Goal: Information Seeking & Learning: Understand process/instructions

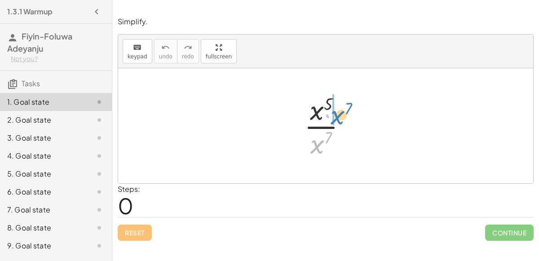
drag, startPoint x: 320, startPoint y: 144, endPoint x: 339, endPoint y: 115, distance: 35.0
click at [339, 115] on div at bounding box center [329, 125] width 59 height 69
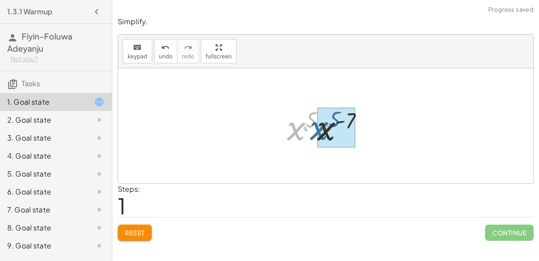
drag, startPoint x: 300, startPoint y: 128, endPoint x: 323, endPoint y: 128, distance: 22.9
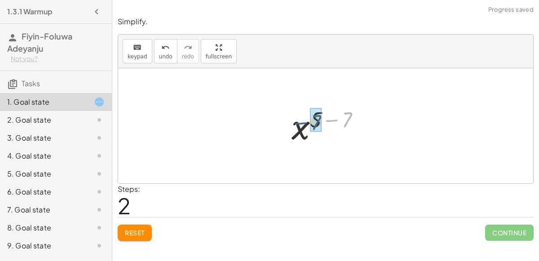
drag, startPoint x: 348, startPoint y: 117, endPoint x: 316, endPoint y: 119, distance: 31.5
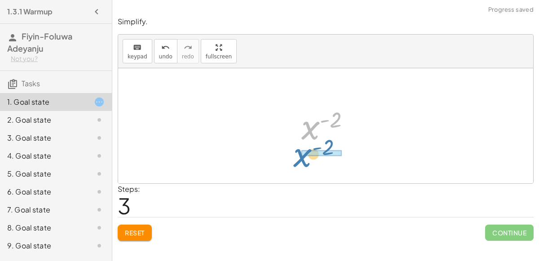
drag, startPoint x: 312, startPoint y: 125, endPoint x: 305, endPoint y: 153, distance: 28.5
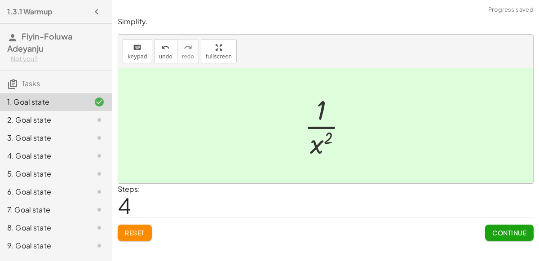
click at [498, 225] on button "Continue" at bounding box center [509, 233] width 48 height 16
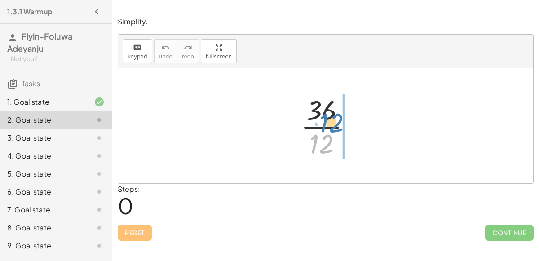
drag, startPoint x: 326, startPoint y: 138, endPoint x: 346, endPoint y: 117, distance: 28.3
click at [346, 117] on div at bounding box center [329, 125] width 67 height 69
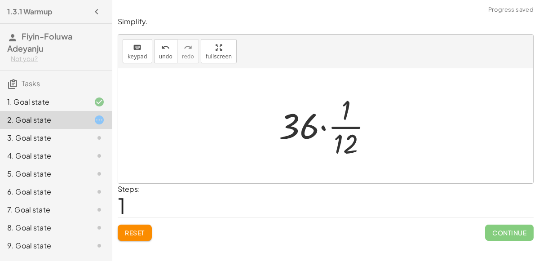
click at [135, 216] on div "Steps: 1" at bounding box center [129, 200] width 22 height 33
click at [144, 229] on span "Reset" at bounding box center [135, 233] width 20 height 8
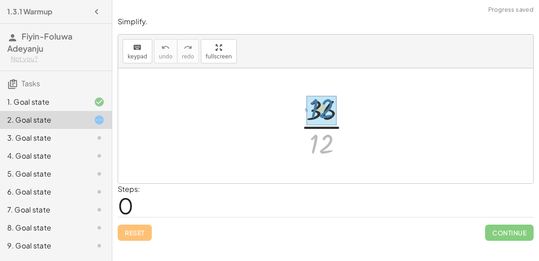
drag, startPoint x: 321, startPoint y: 138, endPoint x: 321, endPoint y: 103, distance: 35.5
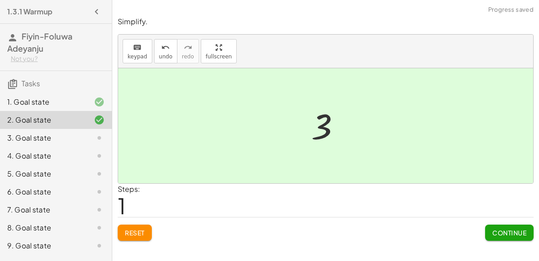
click at [527, 231] on button "Continue" at bounding box center [509, 233] width 48 height 16
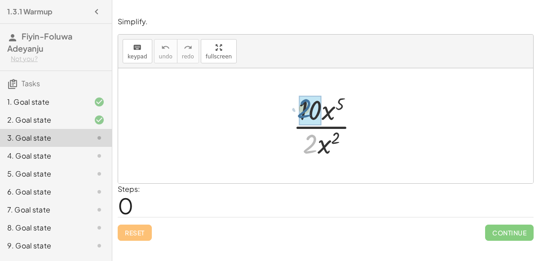
drag, startPoint x: 312, startPoint y: 136, endPoint x: 307, endPoint y: 101, distance: 35.8
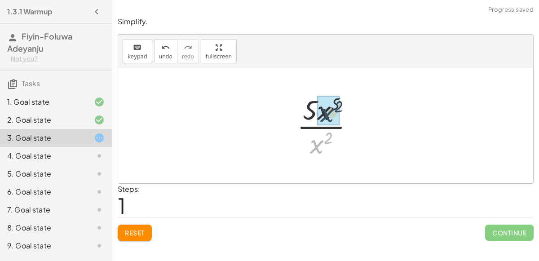
drag, startPoint x: 314, startPoint y: 152, endPoint x: 325, endPoint y: 119, distance: 34.1
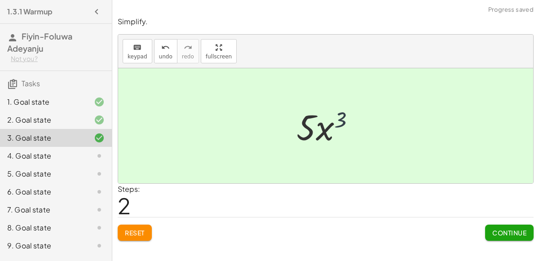
click at [340, 118] on div at bounding box center [329, 126] width 75 height 46
click at [511, 232] on span "Continue" at bounding box center [509, 233] width 34 height 8
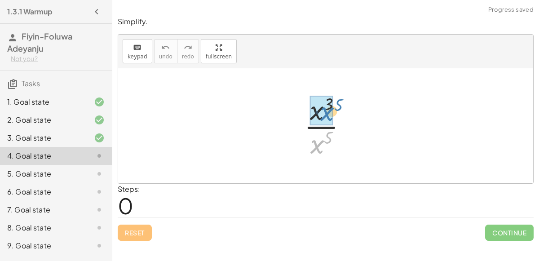
drag, startPoint x: 313, startPoint y: 144, endPoint x: 322, endPoint y: 111, distance: 34.1
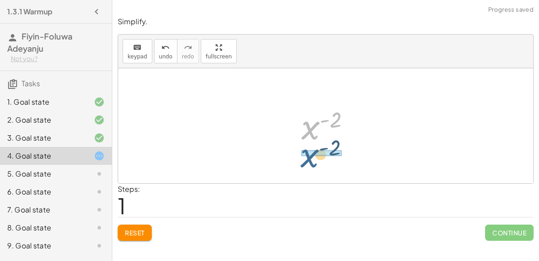
drag, startPoint x: 310, startPoint y: 132, endPoint x: 309, endPoint y: 159, distance: 27.4
click at [309, 159] on div "· x 3 · x 5 x ( + 3 − 5 ) x ( - 2 ) x ( ) - 2" at bounding box center [325, 125] width 415 height 115
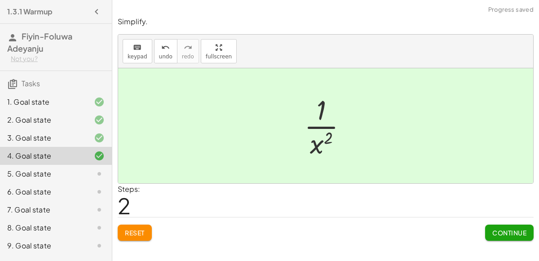
click at [485, 227] on button "Continue" at bounding box center [509, 233] width 48 height 16
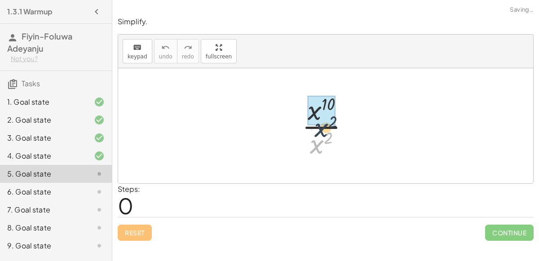
drag, startPoint x: 318, startPoint y: 147, endPoint x: 325, endPoint y: 127, distance: 20.9
click at [325, 127] on div at bounding box center [329, 125] width 64 height 69
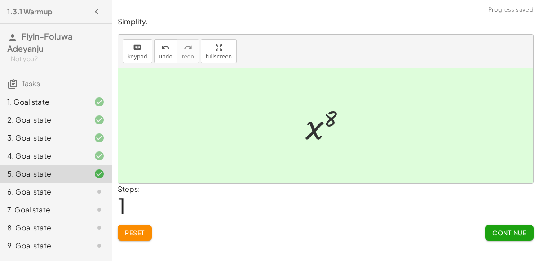
click at [488, 225] on button "Continue" at bounding box center [509, 233] width 48 height 16
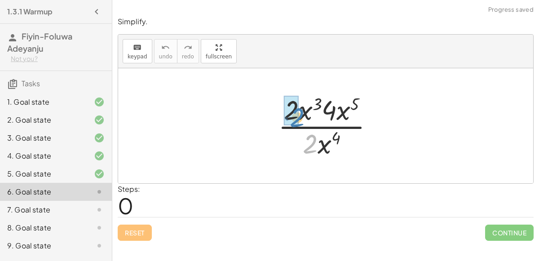
drag, startPoint x: 313, startPoint y: 142, endPoint x: 300, endPoint y: 116, distance: 29.1
click at [300, 116] on div at bounding box center [329, 125] width 112 height 69
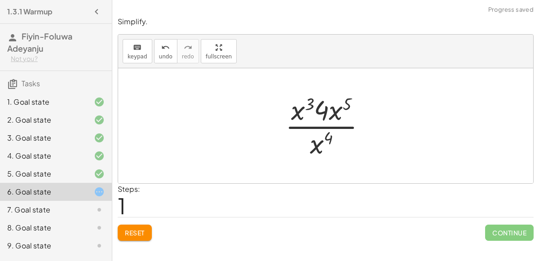
click at [322, 112] on div at bounding box center [329, 125] width 97 height 69
click at [127, 229] on span "Reset" at bounding box center [135, 233] width 20 height 8
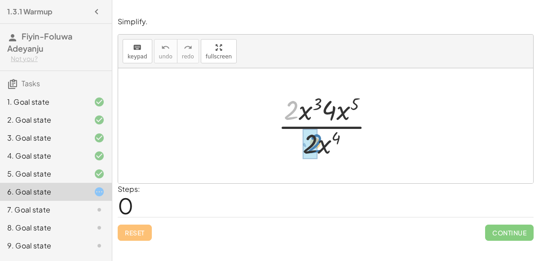
drag, startPoint x: 290, startPoint y: 111, endPoint x: 313, endPoint y: 144, distance: 40.5
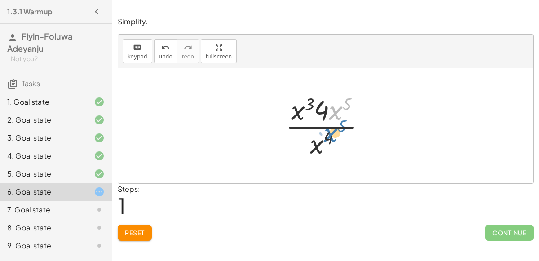
drag, startPoint x: 334, startPoint y: 112, endPoint x: 341, endPoint y: 114, distance: 7.4
click at [341, 114] on div at bounding box center [329, 125] width 97 height 69
drag, startPoint x: 320, startPoint y: 144, endPoint x: 338, endPoint y: 103, distance: 44.6
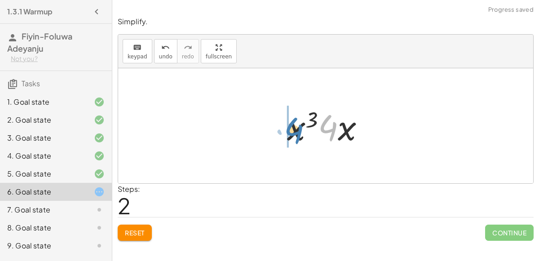
drag, startPoint x: 326, startPoint y: 125, endPoint x: 335, endPoint y: 120, distance: 10.3
click at [335, 120] on div at bounding box center [329, 126] width 94 height 46
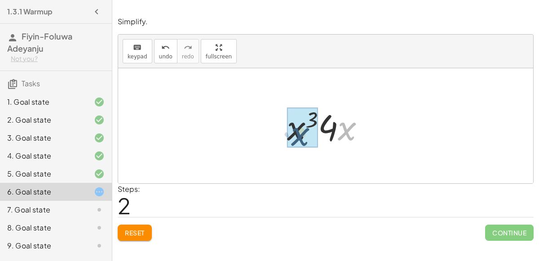
drag, startPoint x: 347, startPoint y: 124, endPoint x: 297, endPoint y: 129, distance: 50.1
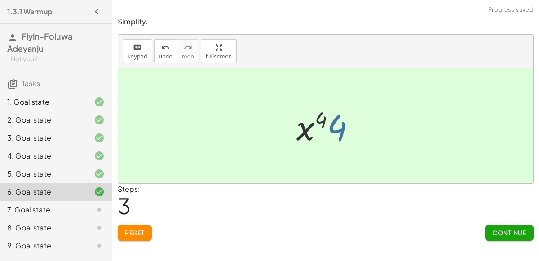
click at [329, 130] on div at bounding box center [329, 126] width 75 height 46
drag, startPoint x: 336, startPoint y: 129, endPoint x: 299, endPoint y: 129, distance: 37.7
click at [299, 129] on div at bounding box center [329, 126] width 75 height 46
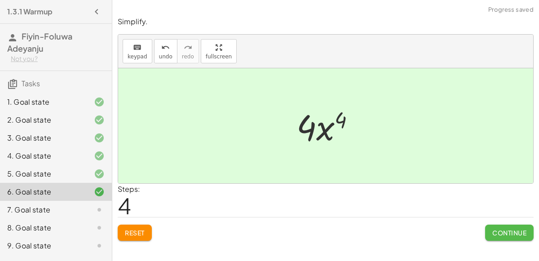
click at [498, 227] on button "Continue" at bounding box center [509, 233] width 48 height 16
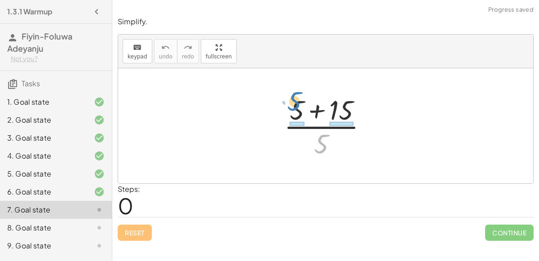
drag, startPoint x: 322, startPoint y: 144, endPoint x: 293, endPoint y: 101, distance: 51.4
click at [293, 101] on div at bounding box center [329, 125] width 100 height 69
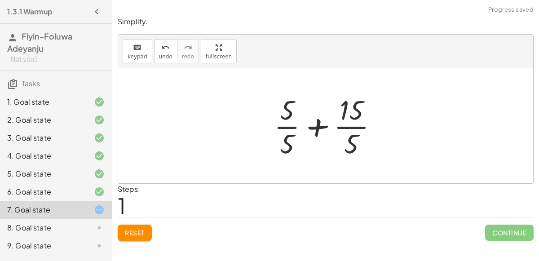
click at [286, 110] on div at bounding box center [329, 125] width 120 height 69
drag, startPoint x: 290, startPoint y: 134, endPoint x: 291, endPoint y: 115, distance: 19.8
click at [291, 115] on div at bounding box center [329, 125] width 120 height 69
drag, startPoint x: 287, startPoint y: 116, endPoint x: 372, endPoint y: 120, distance: 84.9
click at [372, 120] on div at bounding box center [329, 125] width 120 height 69
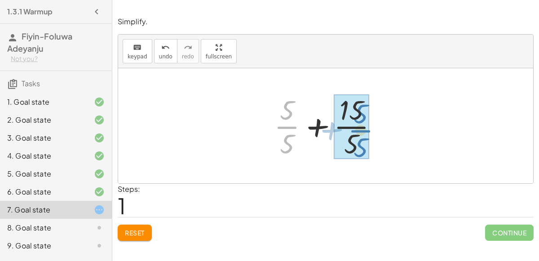
drag, startPoint x: 288, startPoint y: 127, endPoint x: 361, endPoint y: 130, distance: 73.3
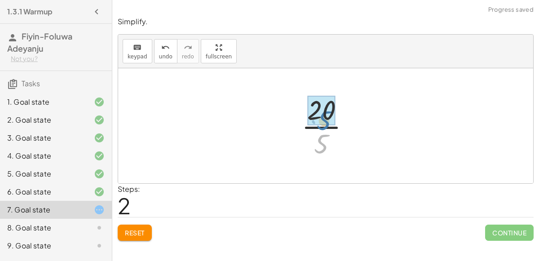
drag, startPoint x: 326, startPoint y: 136, endPoint x: 328, endPoint y: 105, distance: 30.6
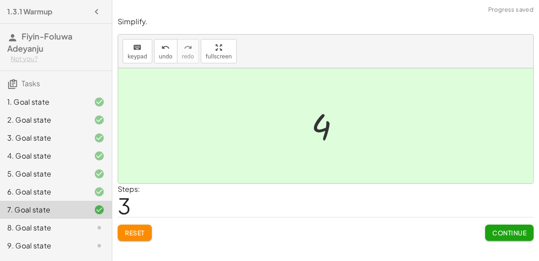
click at [494, 234] on span "Continue" at bounding box center [509, 233] width 34 height 8
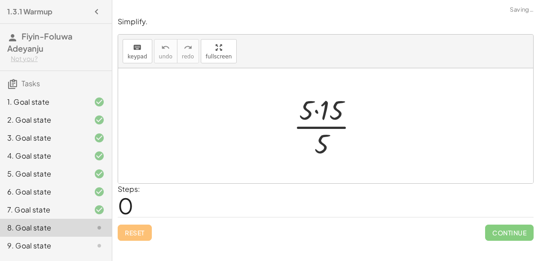
click at [316, 111] on div at bounding box center [329, 125] width 81 height 69
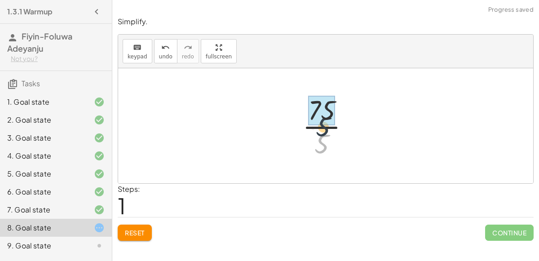
drag, startPoint x: 321, startPoint y: 136, endPoint x: 323, endPoint y: 115, distance: 21.2
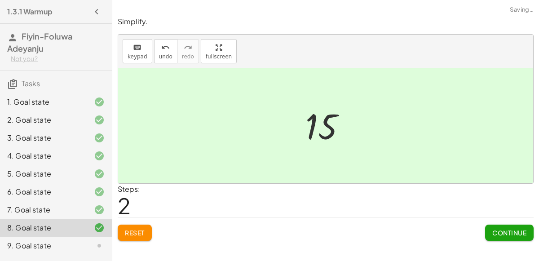
click at [511, 241] on div "Simplify. keyboard keypad undo undo redo redo fullscreen · 5 · [DATE] · 5 15 × …" at bounding box center [325, 128] width 427 height 235
click at [515, 237] on button "Continue" at bounding box center [509, 233] width 48 height 16
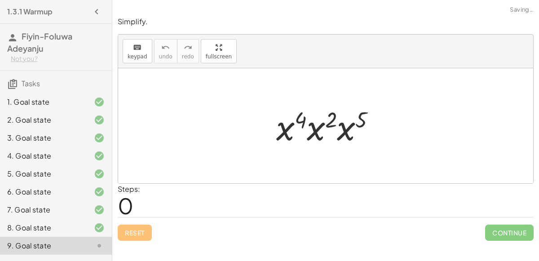
click at [317, 132] on div at bounding box center [329, 126] width 115 height 46
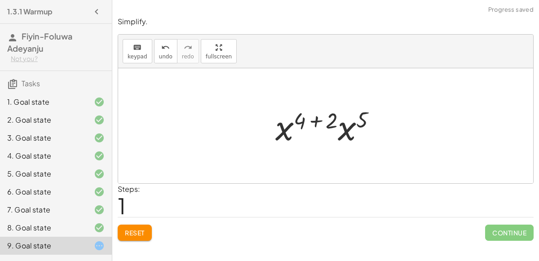
click at [345, 129] on div at bounding box center [329, 126] width 117 height 46
click at [315, 119] on div at bounding box center [329, 126] width 119 height 44
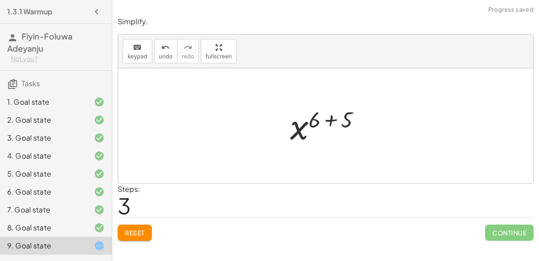
click at [327, 115] on div at bounding box center [329, 126] width 87 height 44
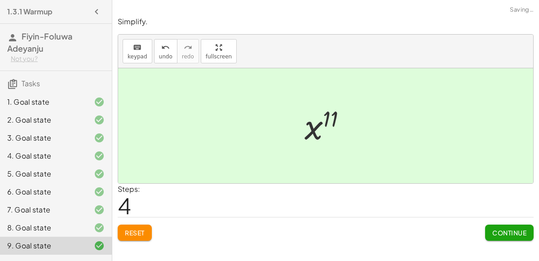
click at [500, 239] on button "Continue" at bounding box center [509, 233] width 48 height 16
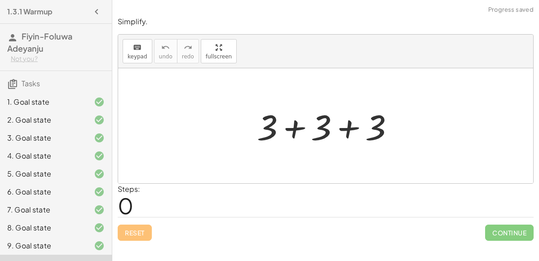
click at [299, 124] on div at bounding box center [328, 126] width 153 height 46
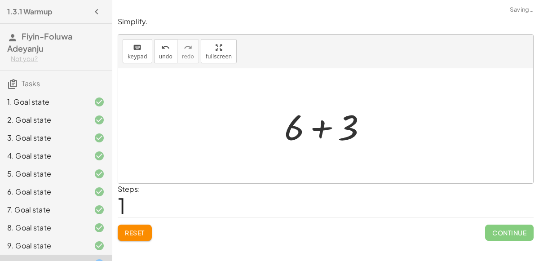
click at [326, 124] on div at bounding box center [329, 126] width 99 height 46
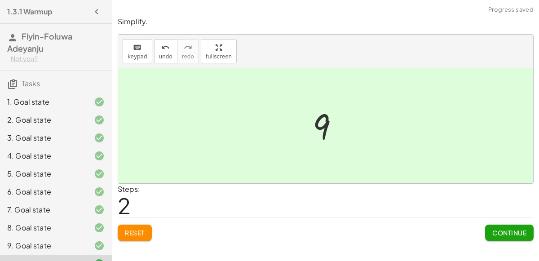
click at [503, 229] on span "Continue" at bounding box center [509, 233] width 34 height 8
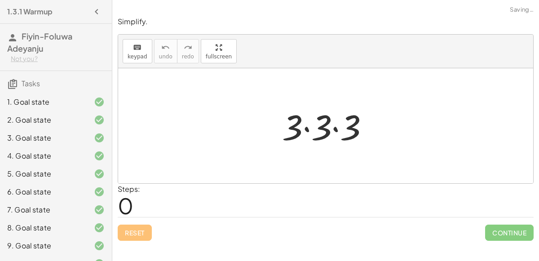
click at [307, 129] on div at bounding box center [329, 126] width 103 height 46
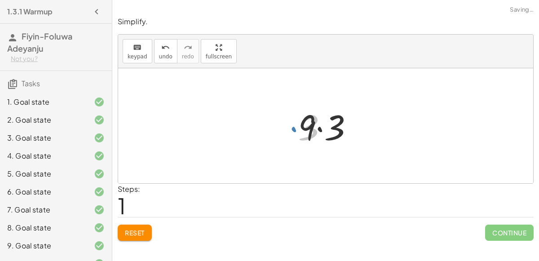
click at [320, 128] on div at bounding box center [329, 126] width 71 height 46
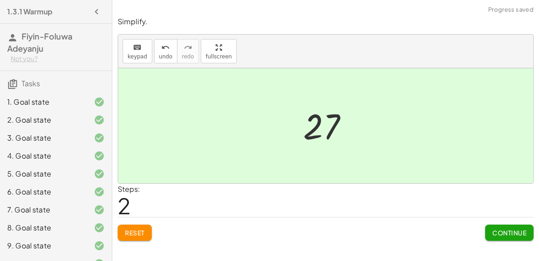
click at [516, 234] on span "Continue" at bounding box center [509, 233] width 34 height 8
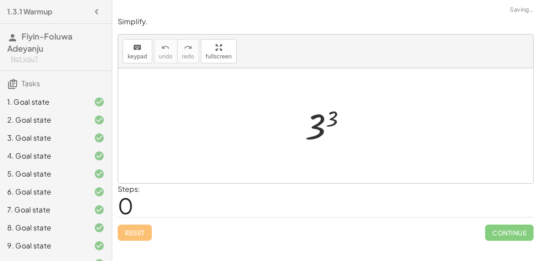
click at [314, 132] on div at bounding box center [328, 126] width 57 height 44
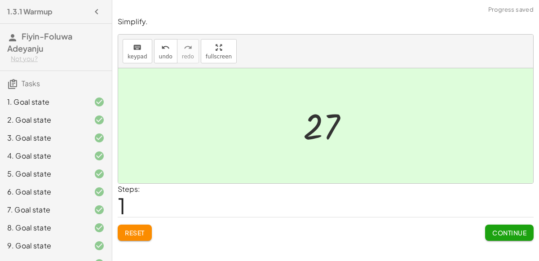
click at [512, 235] on button "Continue" at bounding box center [509, 233] width 48 height 16
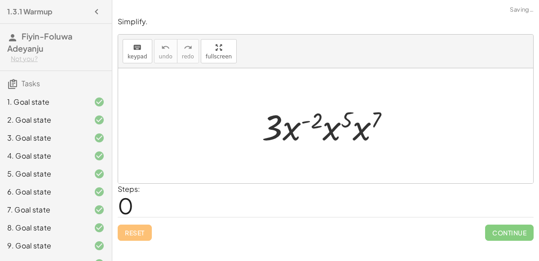
click at [325, 125] on div at bounding box center [329, 126] width 144 height 46
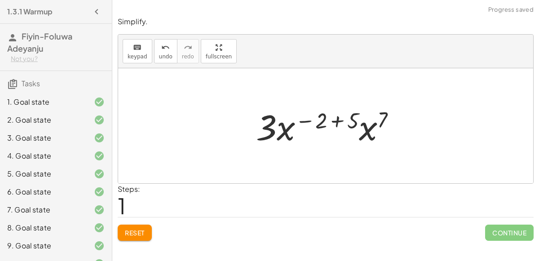
click at [366, 130] on div at bounding box center [329, 126] width 156 height 46
click at [334, 119] on div at bounding box center [329, 126] width 157 height 46
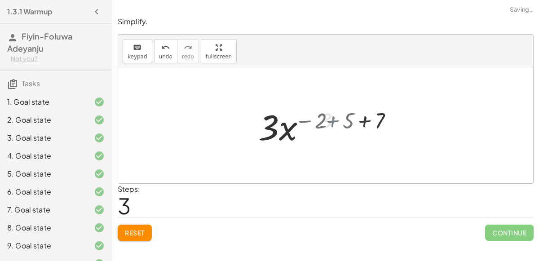
click at [334, 119] on div at bounding box center [329, 126] width 106 height 46
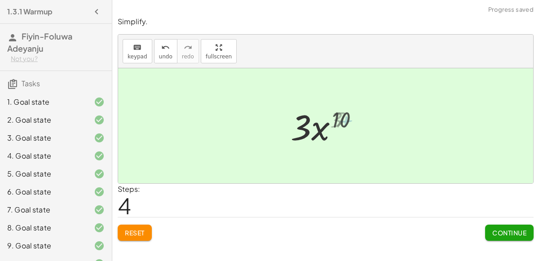
click at [334, 119] on div at bounding box center [329, 126] width 82 height 46
click at [515, 227] on button "Continue" at bounding box center [509, 233] width 48 height 16
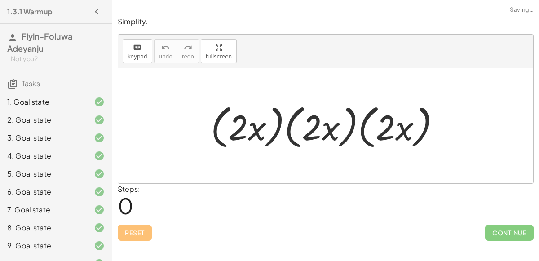
click at [278, 119] on div at bounding box center [329, 126] width 246 height 52
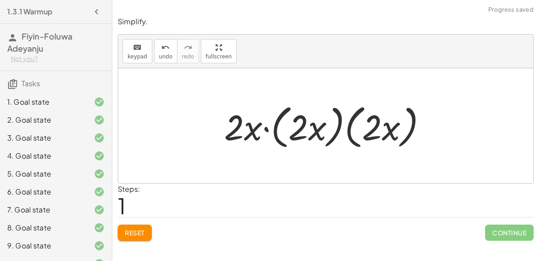
click at [335, 123] on div at bounding box center [329, 126] width 219 height 52
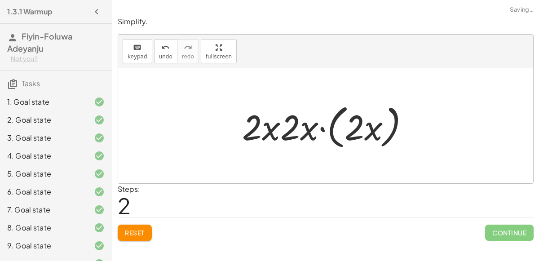
click at [336, 123] on div at bounding box center [329, 126] width 183 height 52
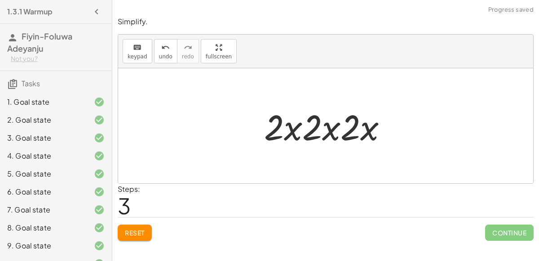
click at [281, 128] on div at bounding box center [329, 126] width 139 height 46
click at [274, 124] on div at bounding box center [329, 126] width 139 height 46
drag, startPoint x: 274, startPoint y: 124, endPoint x: 308, endPoint y: 124, distance: 33.7
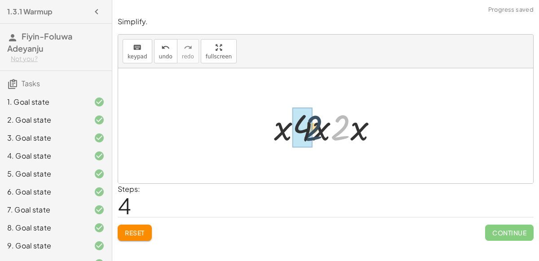
drag, startPoint x: 336, startPoint y: 129, endPoint x: 299, endPoint y: 131, distance: 37.8
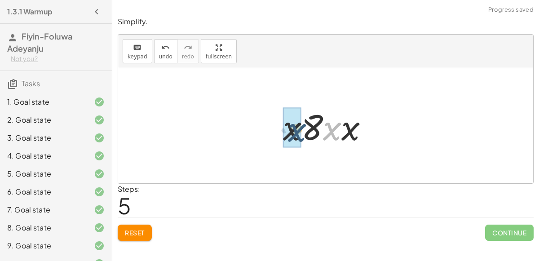
drag, startPoint x: 332, startPoint y: 128, endPoint x: 295, endPoint y: 129, distance: 36.4
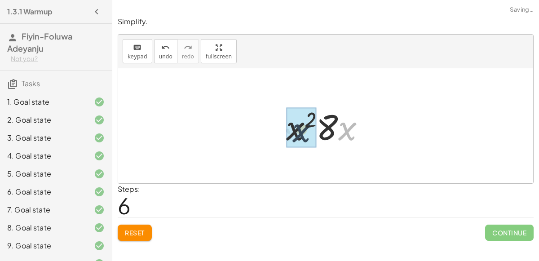
drag, startPoint x: 344, startPoint y: 128, endPoint x: 295, endPoint y: 129, distance: 49.9
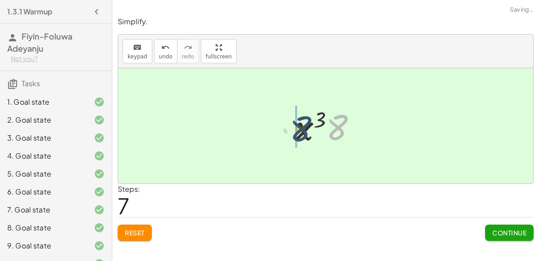
drag, startPoint x: 335, startPoint y: 126, endPoint x: 298, endPoint y: 127, distance: 36.8
click at [298, 127] on div at bounding box center [329, 126] width 77 height 46
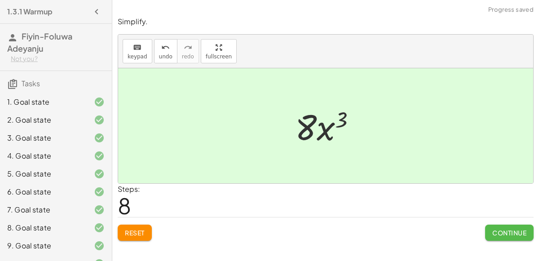
click at [516, 229] on span "Continue" at bounding box center [509, 233] width 34 height 8
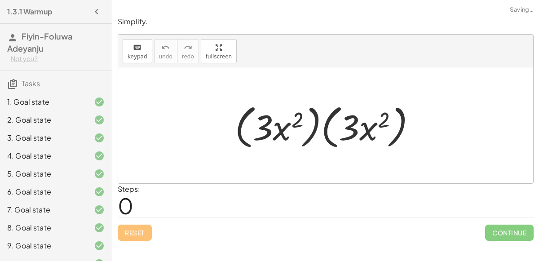
click at [322, 123] on div at bounding box center [329, 126] width 198 height 52
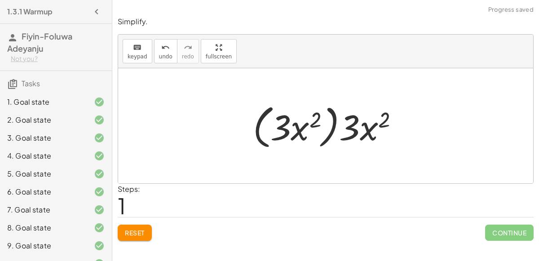
click at [328, 123] on div at bounding box center [329, 126] width 162 height 52
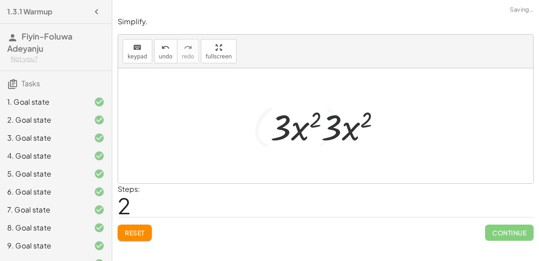
click at [330, 124] on div at bounding box center [329, 126] width 126 height 46
drag, startPoint x: 330, startPoint y: 125, endPoint x: 278, endPoint y: 131, distance: 52.0
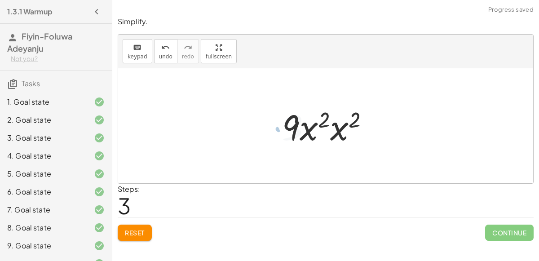
click at [338, 126] on div at bounding box center [329, 126] width 103 height 46
click at [336, 118] on div at bounding box center [329, 126] width 105 height 46
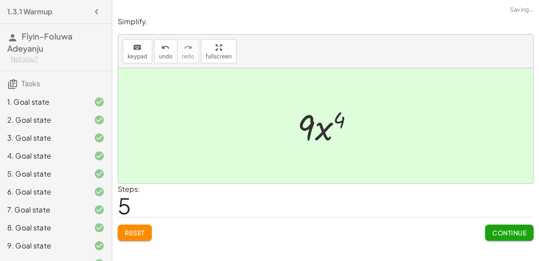
click at [496, 229] on span "Continue" at bounding box center [509, 233] width 34 height 8
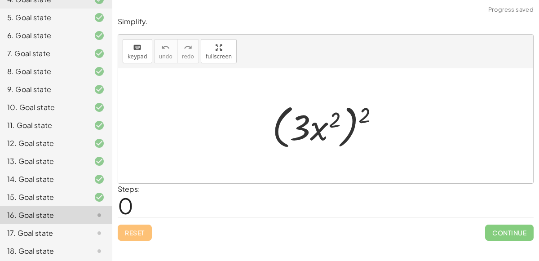
scroll to position [212, 0]
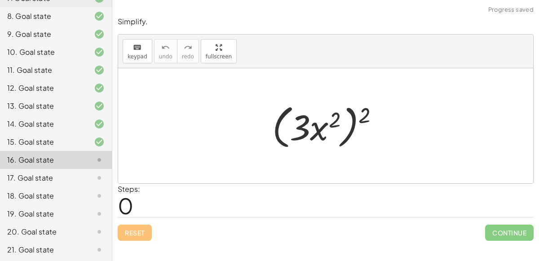
click at [353, 114] on div at bounding box center [329, 126] width 123 height 52
click at [368, 111] on div at bounding box center [329, 126] width 123 height 52
drag, startPoint x: 366, startPoint y: 110, endPoint x: 300, endPoint y: 123, distance: 67.1
click at [300, 123] on div at bounding box center [329, 126] width 123 height 52
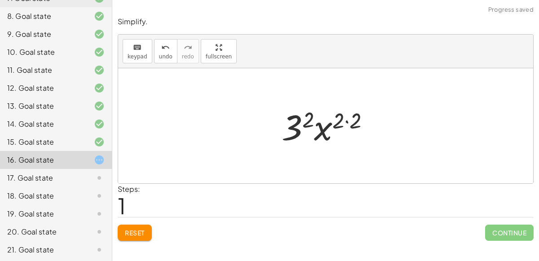
click at [357, 118] on div at bounding box center [329, 126] width 104 height 46
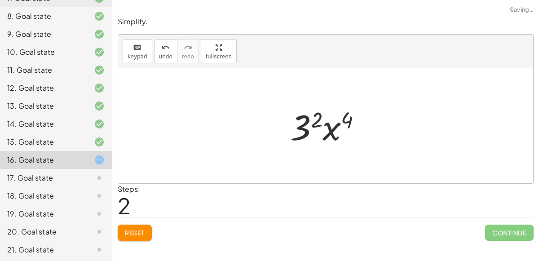
click at [314, 117] on div at bounding box center [330, 126] width 88 height 46
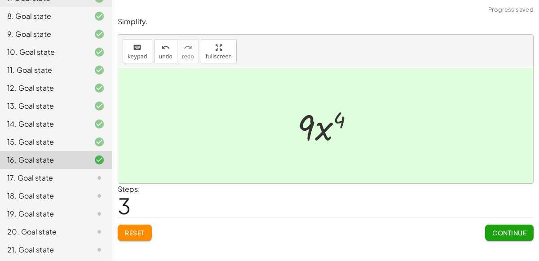
click at [496, 223] on div "Continue" at bounding box center [509, 228] width 48 height 23
click at [490, 230] on button "Continue" at bounding box center [509, 233] width 48 height 16
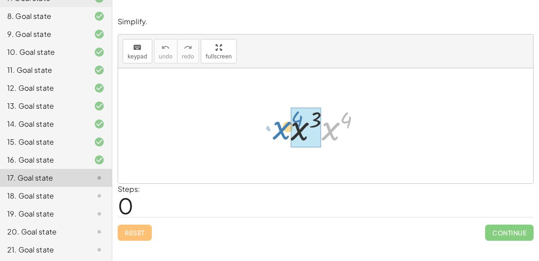
drag, startPoint x: 331, startPoint y: 128, endPoint x: 287, endPoint y: 127, distance: 44.5
click at [287, 127] on div at bounding box center [329, 126] width 86 height 46
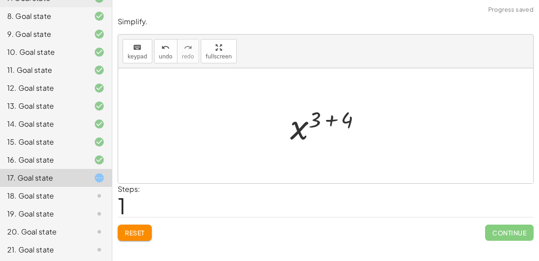
click at [332, 118] on div at bounding box center [330, 126] width 88 height 44
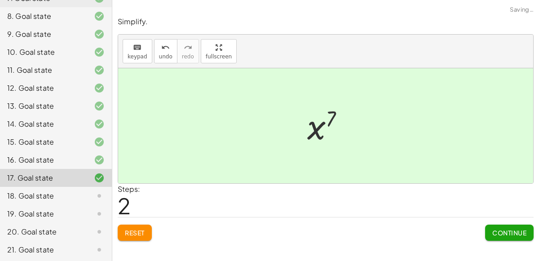
click at [490, 225] on button "Continue" at bounding box center [509, 233] width 48 height 16
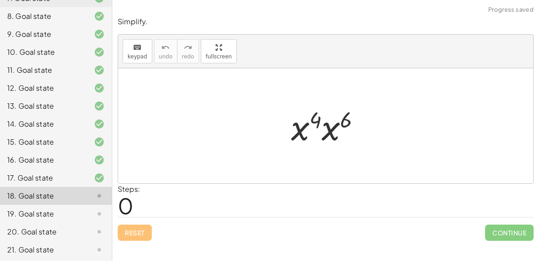
click at [305, 126] on div at bounding box center [329, 126] width 85 height 46
click at [316, 122] on div at bounding box center [329, 126] width 85 height 46
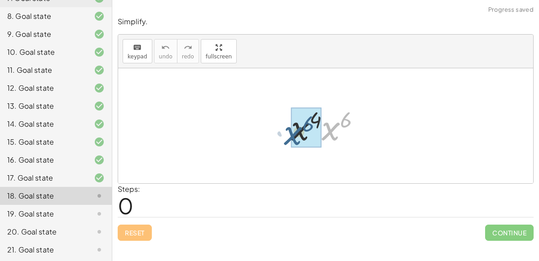
drag, startPoint x: 324, startPoint y: 127, endPoint x: 283, endPoint y: 132, distance: 40.7
click at [283, 132] on div "· x 6 · x 4 · x 6" at bounding box center [326, 126] width 97 height 51
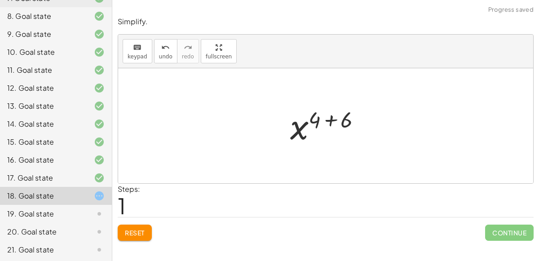
click at [327, 123] on div at bounding box center [329, 126] width 87 height 44
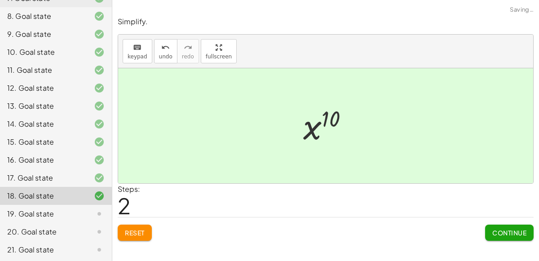
click at [503, 227] on button "Continue" at bounding box center [509, 233] width 48 height 16
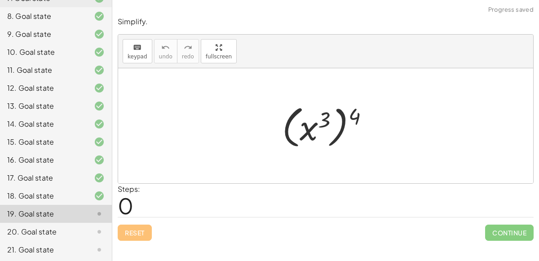
click at [338, 128] on div at bounding box center [329, 126] width 103 height 50
drag, startPoint x: 352, startPoint y: 114, endPoint x: 326, endPoint y: 116, distance: 25.7
click at [326, 116] on div at bounding box center [329, 126] width 103 height 50
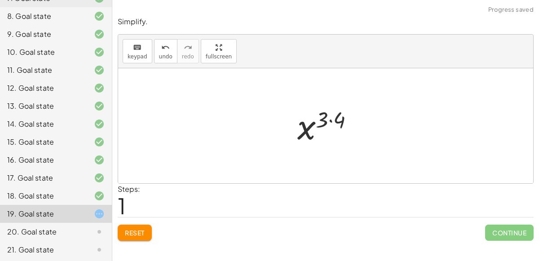
click at [329, 119] on div at bounding box center [329, 126] width 72 height 44
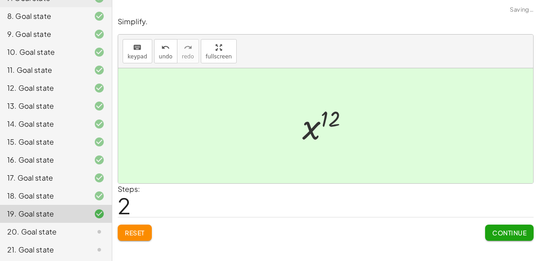
click at [501, 232] on span "Continue" at bounding box center [509, 233] width 34 height 8
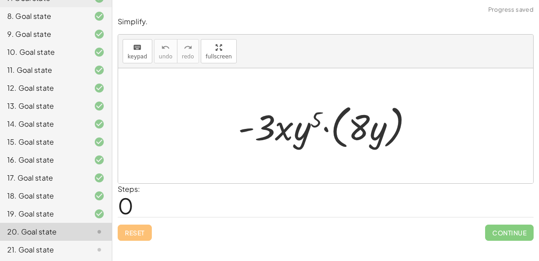
click at [326, 128] on div at bounding box center [329, 126] width 191 height 52
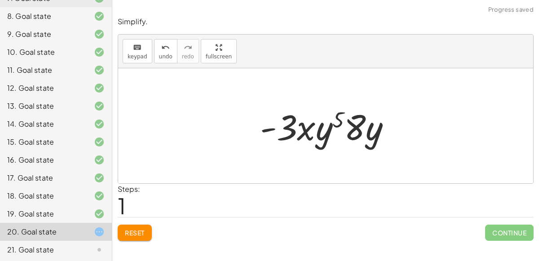
click at [144, 229] on span "Reset" at bounding box center [135, 233] width 20 height 8
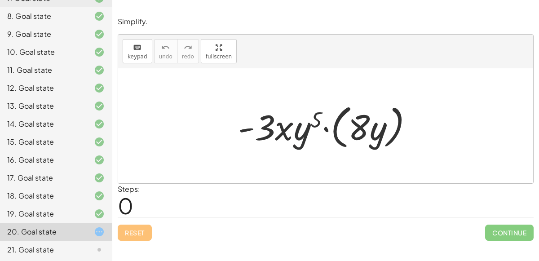
click at [304, 126] on div at bounding box center [329, 126] width 191 height 52
click at [334, 127] on div at bounding box center [329, 126] width 191 height 52
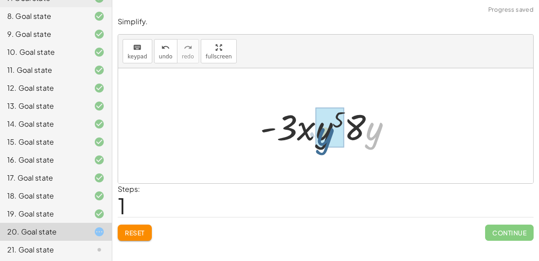
drag, startPoint x: 377, startPoint y: 126, endPoint x: 328, endPoint y: 131, distance: 49.2
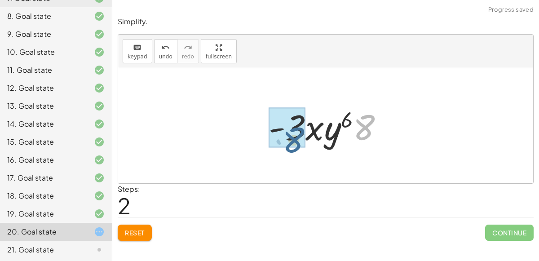
drag, startPoint x: 363, startPoint y: 119, endPoint x: 294, endPoint y: 130, distance: 70.1
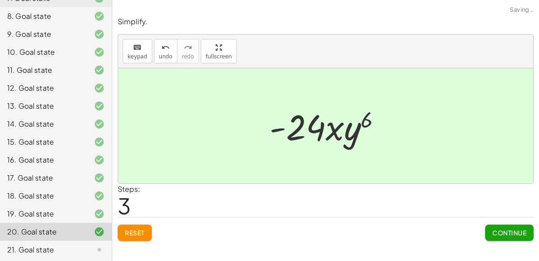
click at [522, 234] on span "Continue" at bounding box center [509, 233] width 34 height 8
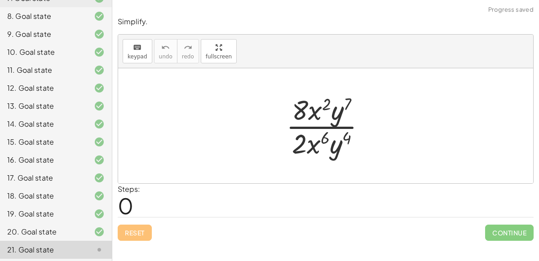
click at [295, 114] on div at bounding box center [330, 125] width 96 height 69
drag, startPoint x: 301, startPoint y: 145, endPoint x: 295, endPoint y: 112, distance: 33.7
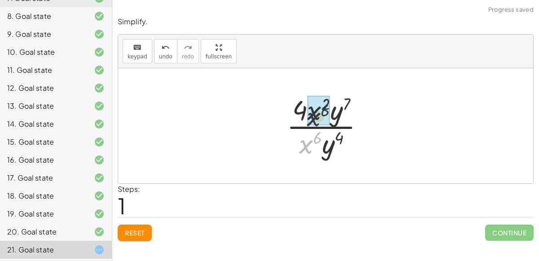
drag, startPoint x: 307, startPoint y: 141, endPoint x: 319, endPoint y: 105, distance: 38.2
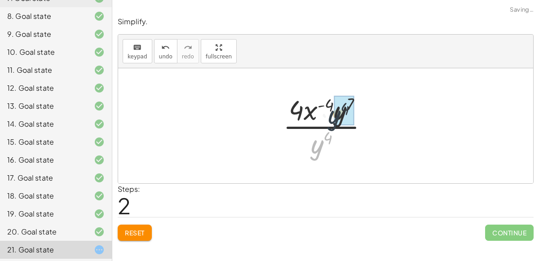
drag, startPoint x: 317, startPoint y: 145, endPoint x: 336, endPoint y: 108, distance: 41.8
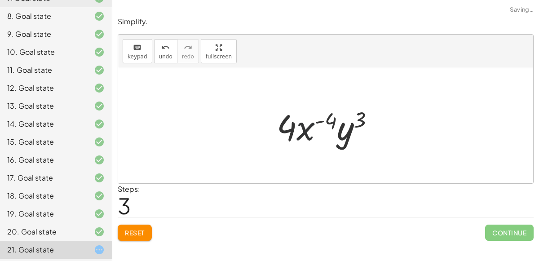
click at [300, 131] on div at bounding box center [329, 126] width 114 height 46
click at [287, 125] on div at bounding box center [329, 126] width 114 height 46
click at [327, 117] on div at bounding box center [329, 126] width 114 height 46
drag, startPoint x: 350, startPoint y: 132, endPoint x: 301, endPoint y: 136, distance: 49.1
click at [301, 136] on div at bounding box center [329, 126] width 114 height 46
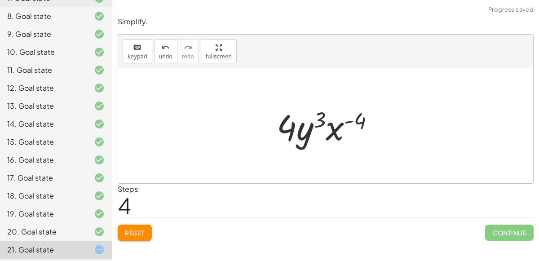
click at [142, 229] on span "Reset" at bounding box center [135, 233] width 20 height 8
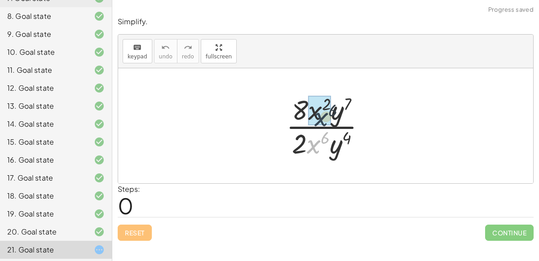
drag, startPoint x: 317, startPoint y: 144, endPoint x: 324, endPoint y: 114, distance: 30.5
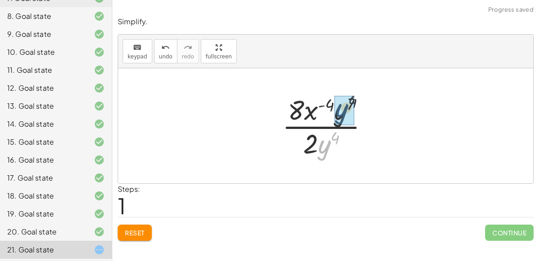
drag, startPoint x: 327, startPoint y: 140, endPoint x: 347, endPoint y: 100, distance: 44.4
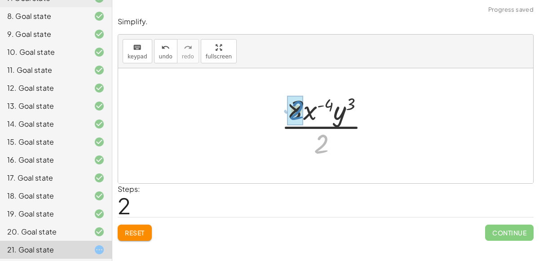
drag, startPoint x: 322, startPoint y: 139, endPoint x: 298, endPoint y: 106, distance: 41.8
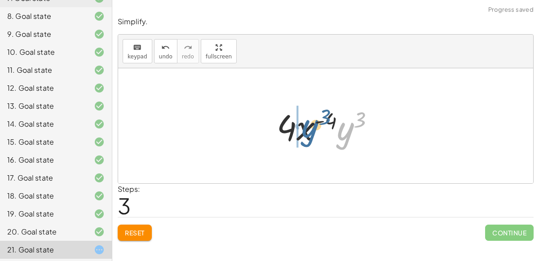
drag, startPoint x: 341, startPoint y: 137, endPoint x: 303, endPoint y: 133, distance: 37.9
click at [303, 133] on div at bounding box center [329, 126] width 114 height 46
drag, startPoint x: 334, startPoint y: 130, endPoint x: 296, endPoint y: 131, distance: 37.7
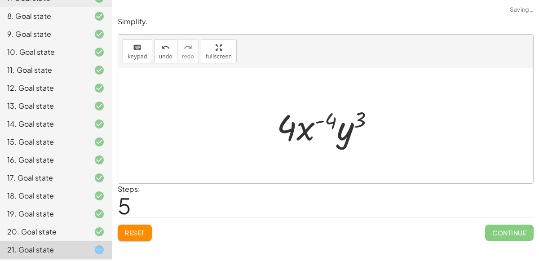
click at [328, 125] on div at bounding box center [329, 126] width 114 height 46
click at [366, 118] on div at bounding box center [329, 126] width 114 height 46
click at [141, 229] on span "Reset" at bounding box center [135, 233] width 20 height 8
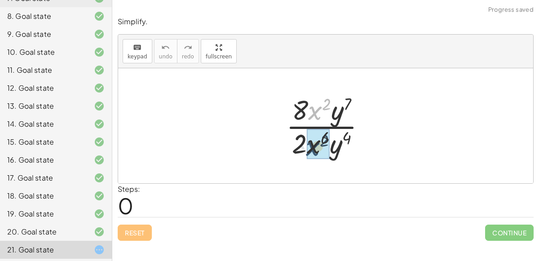
drag, startPoint x: 312, startPoint y: 110, endPoint x: 310, endPoint y: 147, distance: 36.9
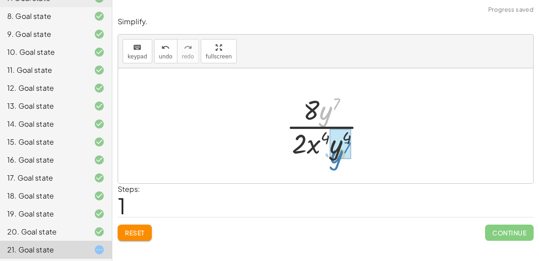
drag, startPoint x: 325, startPoint y: 113, endPoint x: 335, endPoint y: 156, distance: 44.2
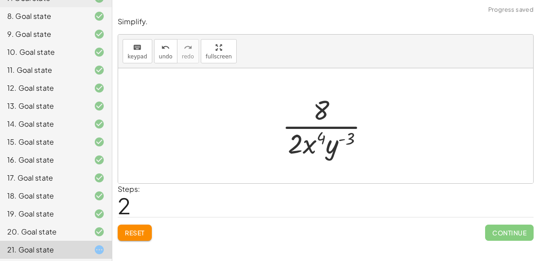
click at [310, 141] on div at bounding box center [329, 125] width 103 height 69
drag, startPoint x: 292, startPoint y: 146, endPoint x: 319, endPoint y: 115, distance: 41.4
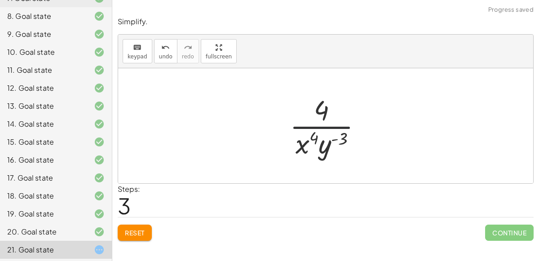
click at [337, 126] on div at bounding box center [329, 125] width 88 height 69
click at [128, 232] on span "Reset" at bounding box center [135, 233] width 20 height 8
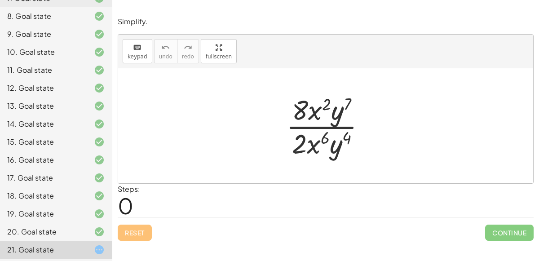
click at [301, 113] on div at bounding box center [330, 125] width 96 height 69
drag, startPoint x: 302, startPoint y: 143, endPoint x: 300, endPoint y: 108, distance: 34.7
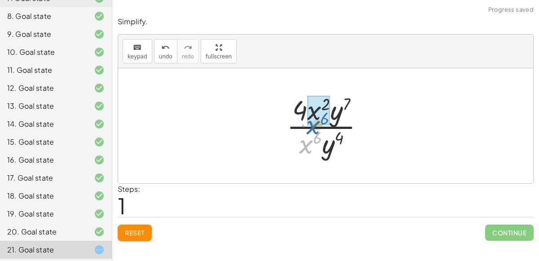
drag, startPoint x: 308, startPoint y: 145, endPoint x: 315, endPoint y: 126, distance: 20.0
click at [315, 126] on div at bounding box center [329, 125] width 94 height 69
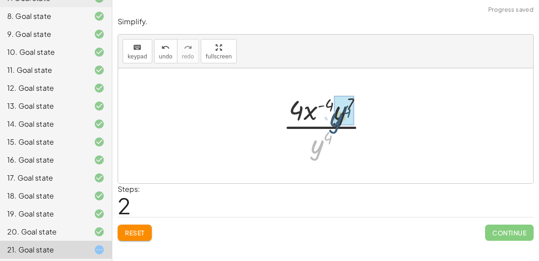
drag, startPoint x: 320, startPoint y: 145, endPoint x: 339, endPoint y: 119, distance: 33.1
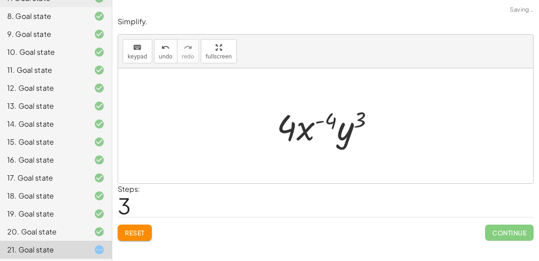
click at [364, 117] on div at bounding box center [329, 126] width 114 height 46
drag, startPoint x: 362, startPoint y: 117, endPoint x: 333, endPoint y: 120, distance: 29.3
click at [333, 120] on div at bounding box center [329, 126] width 114 height 46
drag, startPoint x: 291, startPoint y: 127, endPoint x: 304, endPoint y: 125, distance: 12.6
click at [304, 125] on div at bounding box center [329, 126] width 114 height 46
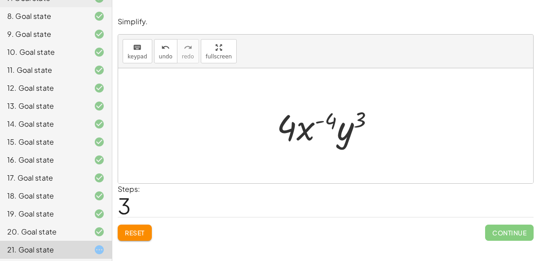
click at [145, 221] on div "Reset Continue" at bounding box center [326, 229] width 416 height 24
click at [145, 229] on span "Reset" at bounding box center [135, 233] width 20 height 8
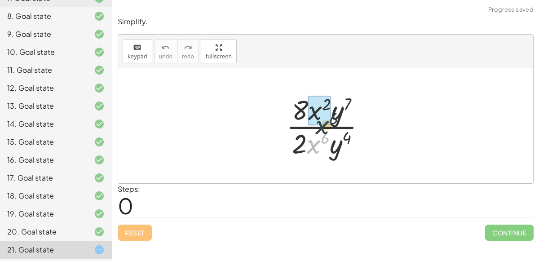
drag, startPoint x: 313, startPoint y: 140, endPoint x: 318, endPoint y: 117, distance: 23.4
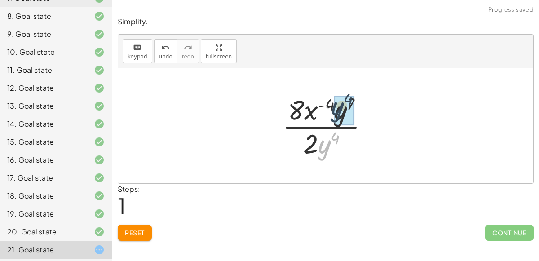
drag, startPoint x: 324, startPoint y: 147, endPoint x: 338, endPoint y: 108, distance: 41.3
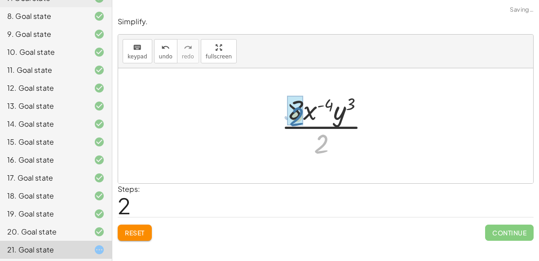
drag, startPoint x: 319, startPoint y: 142, endPoint x: 294, endPoint y: 114, distance: 38.2
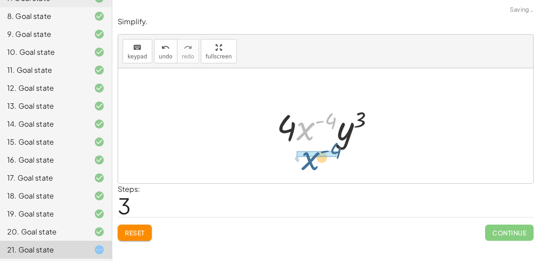
drag, startPoint x: 306, startPoint y: 124, endPoint x: 311, endPoint y: 154, distance: 30.9
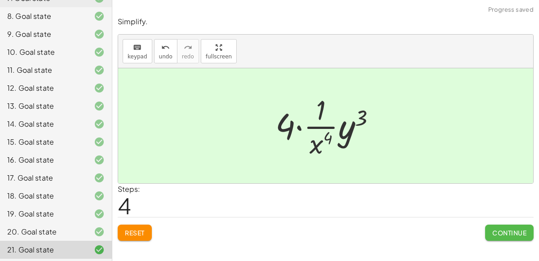
click at [490, 233] on button "Continue" at bounding box center [509, 233] width 48 height 16
